Goal: Task Accomplishment & Management: Complete application form

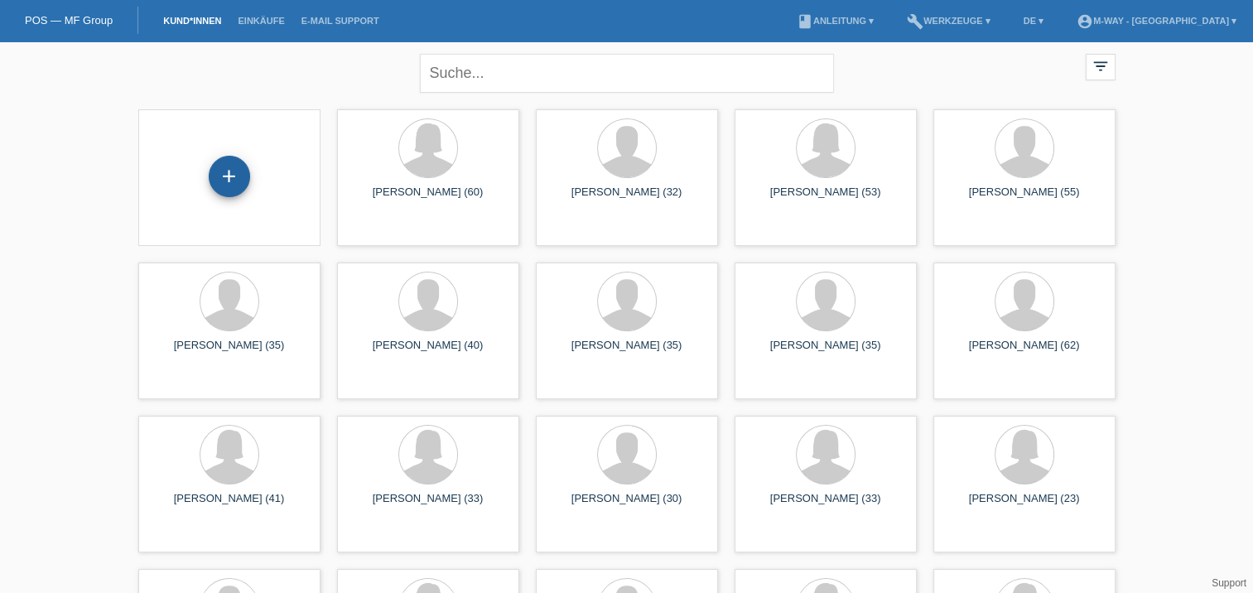
click at [227, 174] on div "+" at bounding box center [229, 176] width 41 height 41
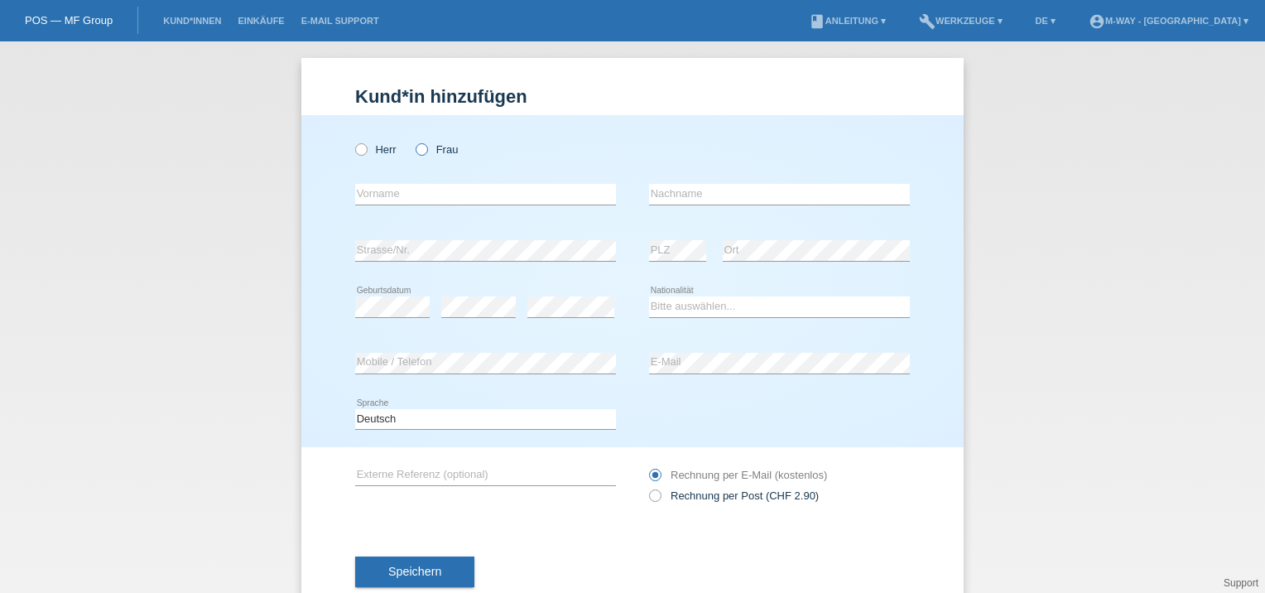
click at [413, 141] on icon at bounding box center [413, 141] width 0 height 0
click at [418, 148] on input "Frau" at bounding box center [421, 148] width 11 height 11
radio input "true"
click at [375, 194] on input "text" at bounding box center [485, 194] width 261 height 21
type input "Ecaterina"
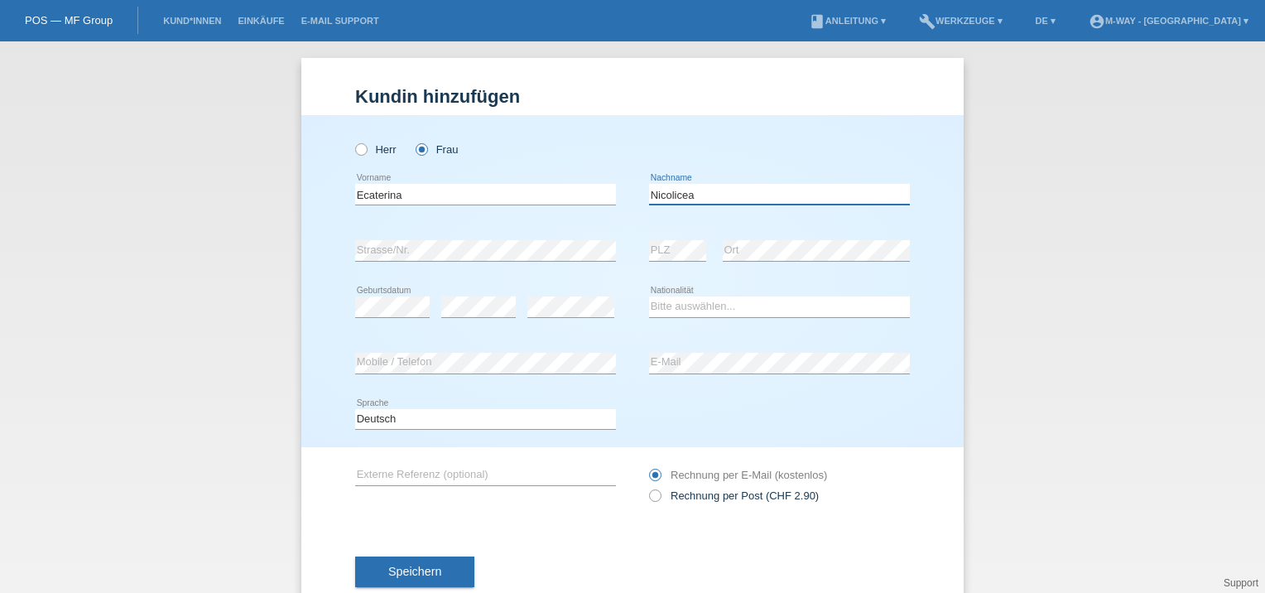
type input "Nicolicea"
click at [415, 195] on input "Ecaterina" at bounding box center [485, 194] width 261 height 21
type input "[PERSON_NAME] [PERSON_NAME]"
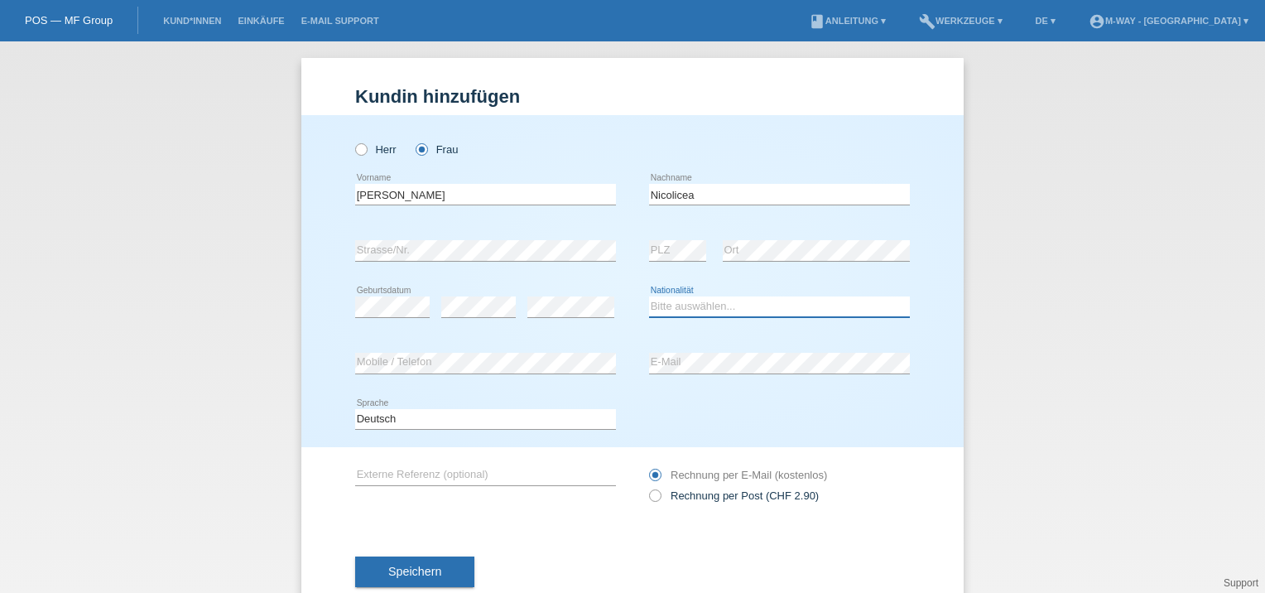
click at [678, 309] on select "Bitte auswählen... Schweiz Deutschland Liechtenstein Österreich ------------ Af…" at bounding box center [779, 306] width 261 height 20
select select "RO"
click at [649, 296] on select "Bitte auswählen... Schweiz Deutschland Liechtenstein Österreich ------------ Af…" at bounding box center [779, 306] width 261 height 20
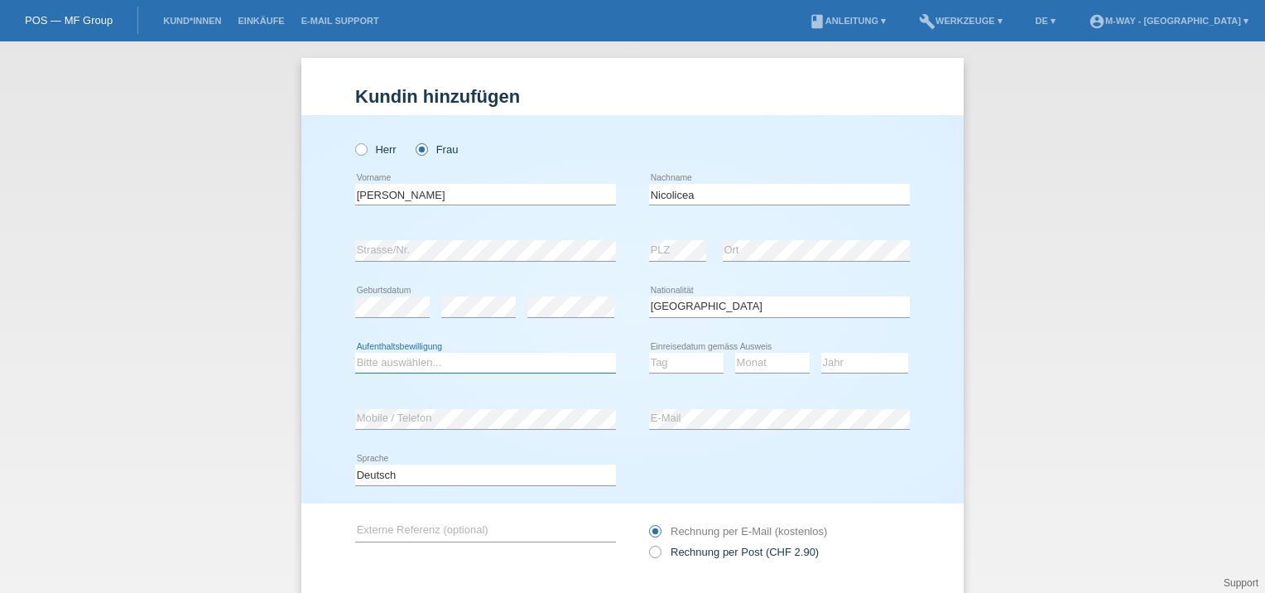
click at [449, 364] on select "Bitte auswählen... C B B - Flüchtlingsstatus Andere" at bounding box center [485, 363] width 261 height 20
select select "B"
click at [355, 353] on select "Bitte auswählen... C B B - Flüchtlingsstatus Andere" at bounding box center [485, 363] width 261 height 20
click at [672, 364] on select "Tag 01 02 03 04 05 06 07 08 09 10 11" at bounding box center [686, 363] width 75 height 20
select select "03"
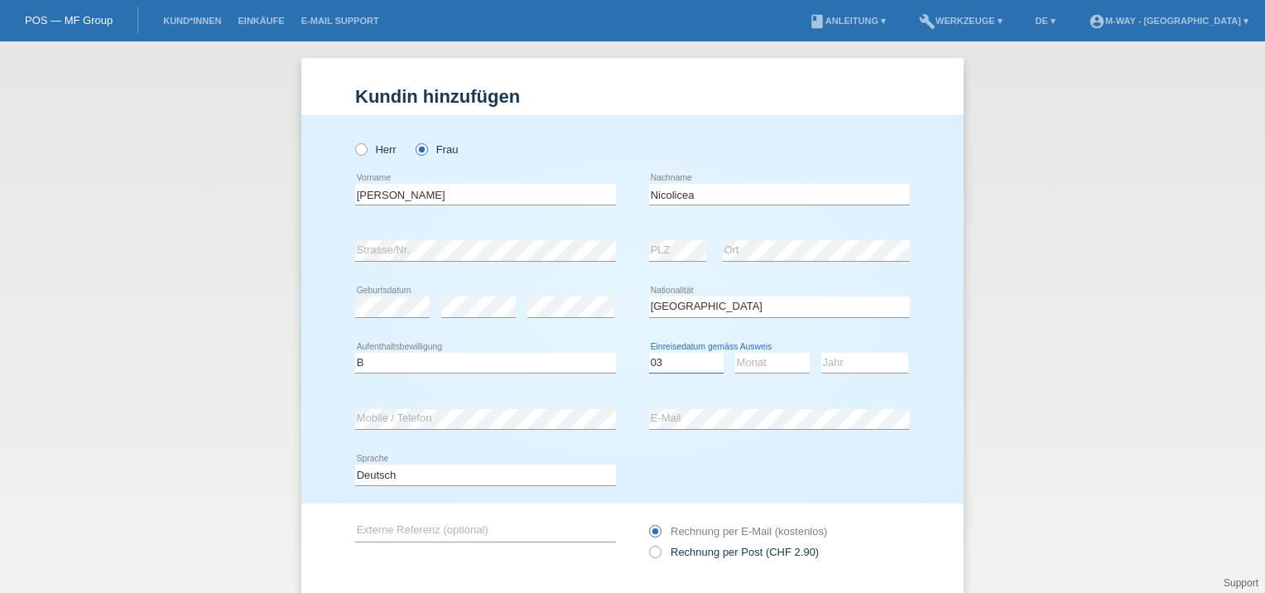
click at [649, 353] on select "Tag 01 02 03 04 05 06 07 08 09 10 11" at bounding box center [686, 363] width 75 height 20
click at [756, 361] on select "Monat 01 02 03 04 05 06 07 08 09 10 11" at bounding box center [772, 363] width 75 height 20
select select "08"
click at [735, 353] on select "Monat 01 02 03 04 05 06 07 08 09 10 11" at bounding box center [772, 363] width 75 height 20
click at [839, 364] on select "Jahr 2025 2024 2023 2022 2021 2020 2019 2018 2017 2016 2015 2014 2013 2012 2011…" at bounding box center [865, 363] width 87 height 20
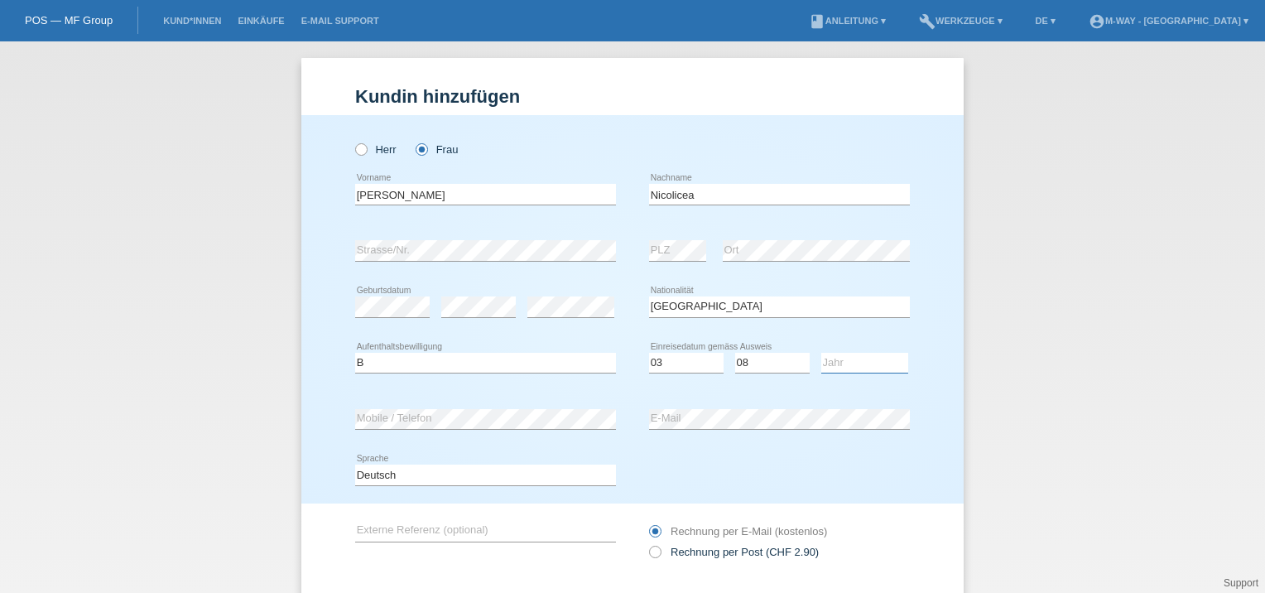
select select "2020"
click at [822, 353] on select "Jahr 2025 2024 2023 2022 2021 2020 2019 2018 2017 2016 2015 2014 2013 2012 2011…" at bounding box center [865, 363] width 87 height 20
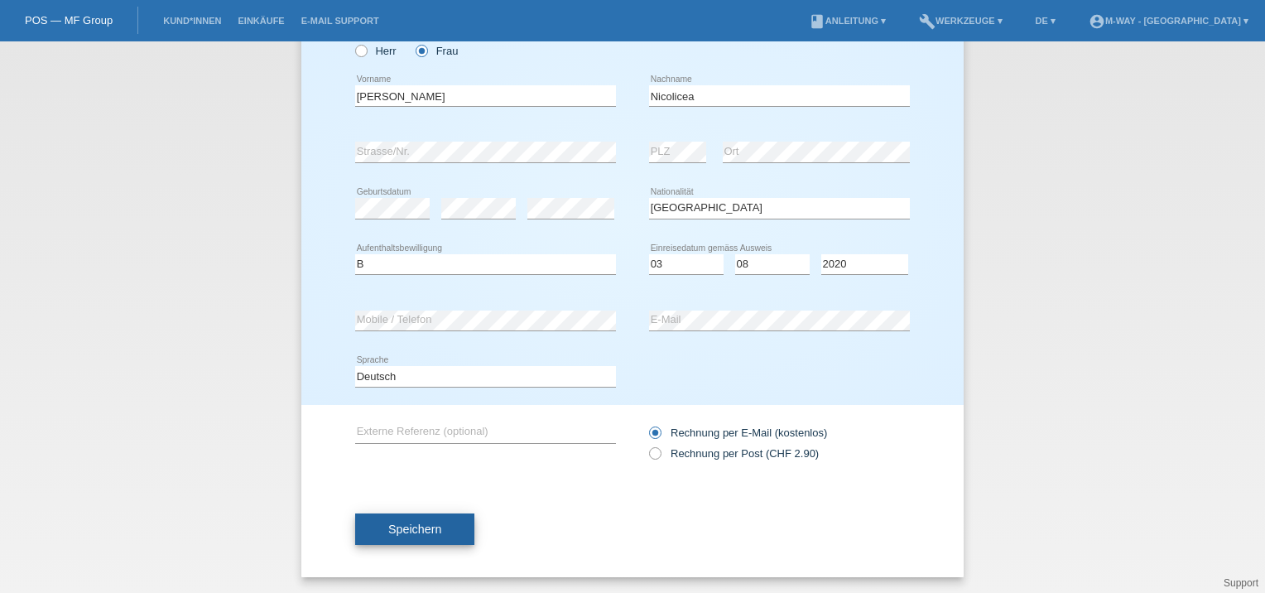
click at [424, 530] on span "Speichern" at bounding box center [414, 529] width 53 height 13
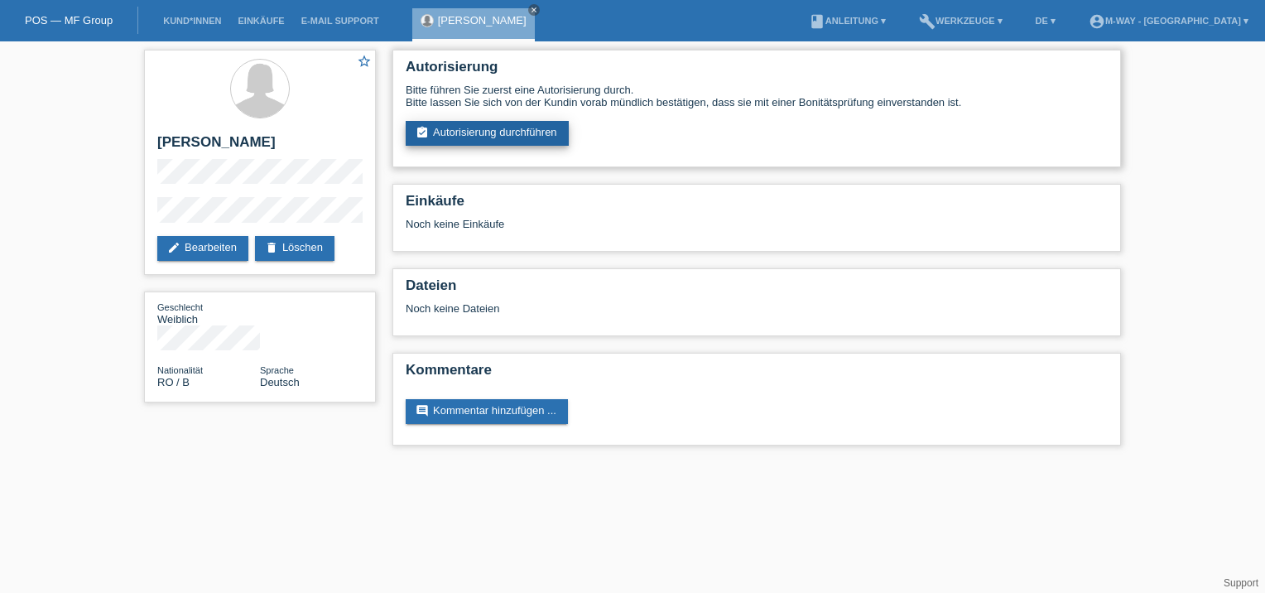
click at [475, 141] on link "assignment_turned_in Autorisierung durchführen" at bounding box center [487, 133] width 163 height 25
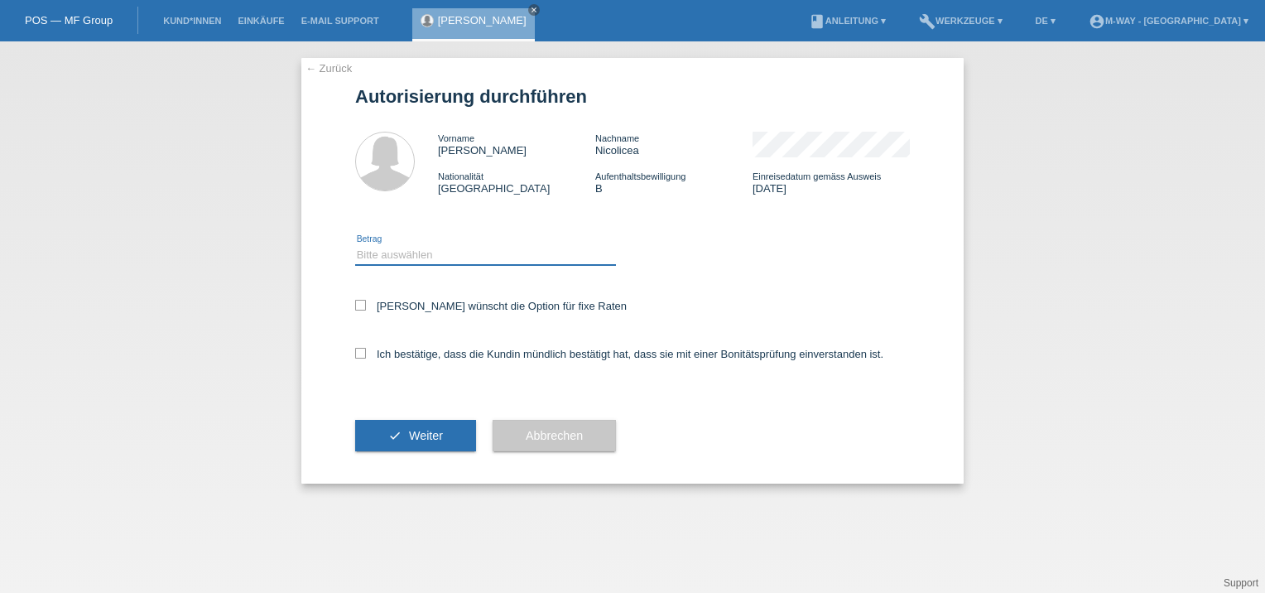
click at [420, 258] on select "Bitte auswählen CHF 1.00 - CHF 499.00 CHF 500.00 - CHF 1'999.00 CHF 2'000.00 - …" at bounding box center [485, 255] width 261 height 20
select select "3"
click at [355, 245] on select "Bitte auswählen CHF 1.00 - CHF 499.00 CHF 500.00 - CHF 1'999.00 CHF 2'000.00 - …" at bounding box center [485, 255] width 261 height 20
click at [360, 304] on icon at bounding box center [360, 305] width 11 height 11
click at [360, 304] on input "Kundin wünscht die Option für fixe Raten" at bounding box center [360, 305] width 11 height 11
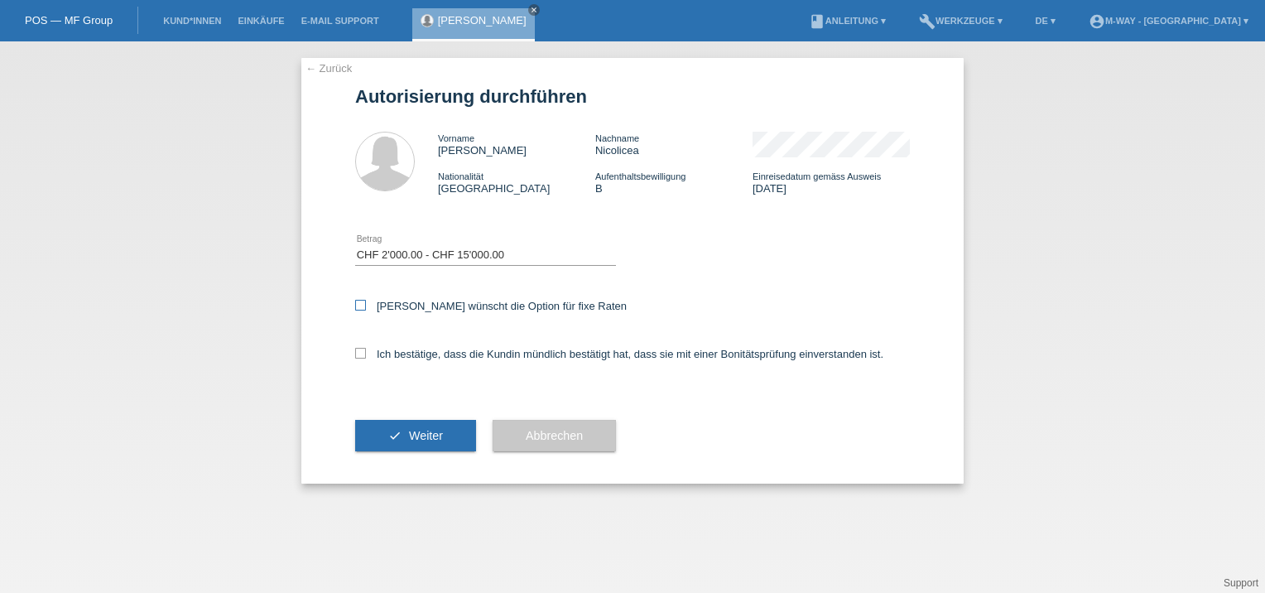
checkbox input "true"
click at [361, 354] on icon at bounding box center [360, 353] width 11 height 11
click at [361, 354] on input "Ich bestätige, dass die Kundin mündlich bestätigt hat, dass sie mit einer Bonit…" at bounding box center [360, 353] width 11 height 11
checkbox input "true"
click at [430, 442] on button "check Weiter" at bounding box center [415, 435] width 121 height 31
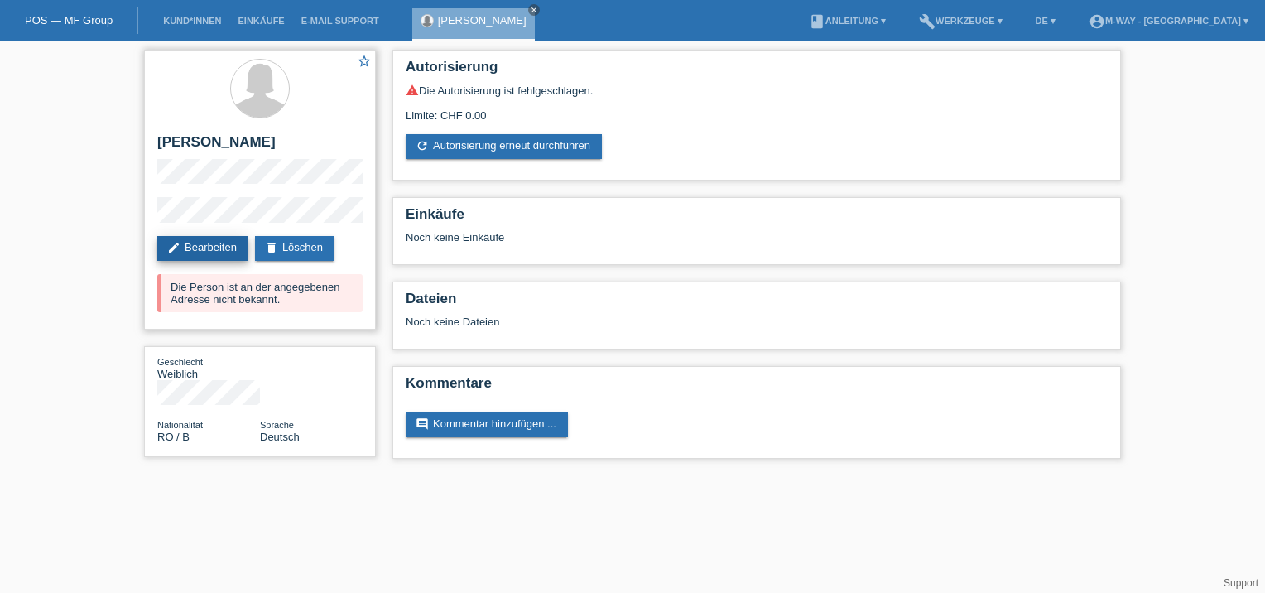
click at [222, 249] on link "edit Bearbeiten" at bounding box center [202, 248] width 91 height 25
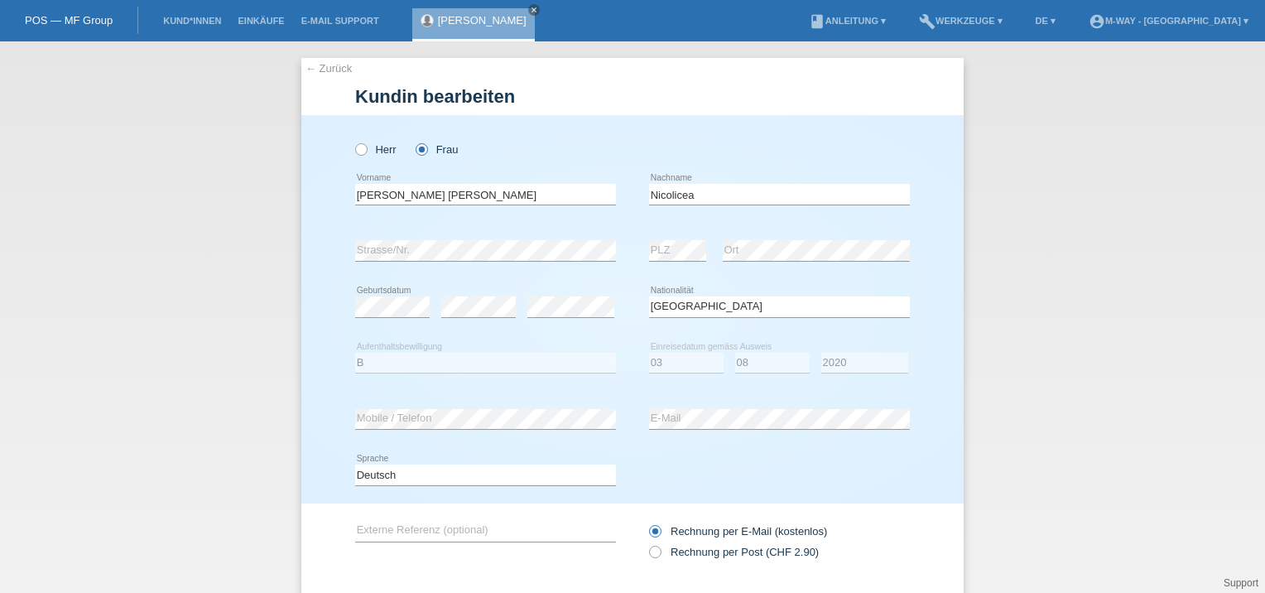
select select "RO"
select select "B"
select select "03"
select select "08"
select select "2020"
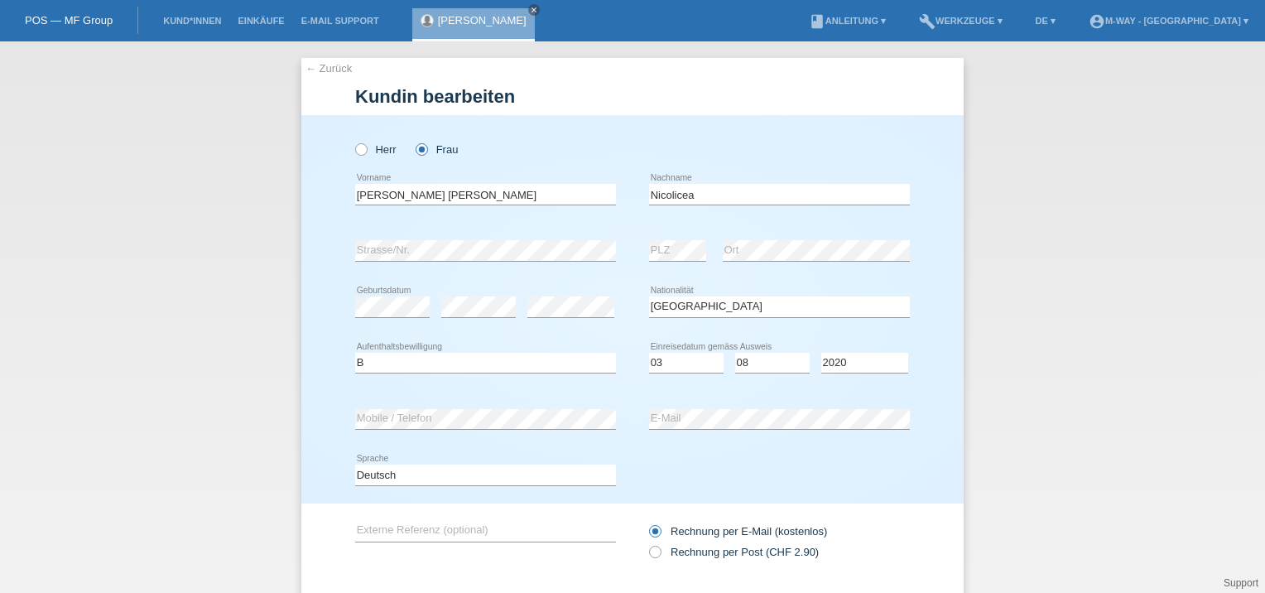
scroll to position [99, 0]
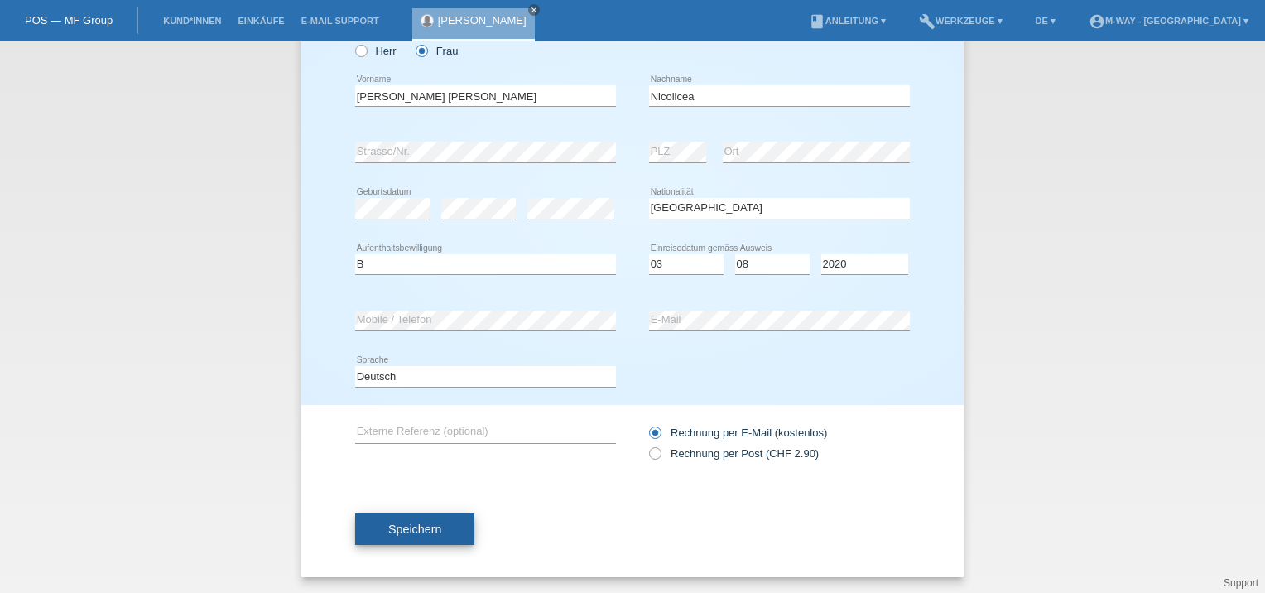
click at [414, 527] on span "Speichern" at bounding box center [414, 529] width 53 height 13
